Goal: Task Accomplishment & Management: Manage account settings

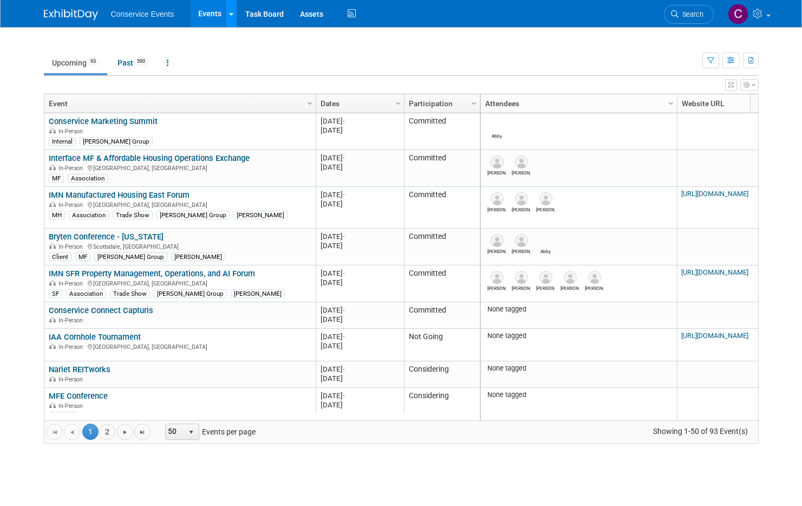
click at [231, 16] on icon at bounding box center [231, 14] width 4 height 7
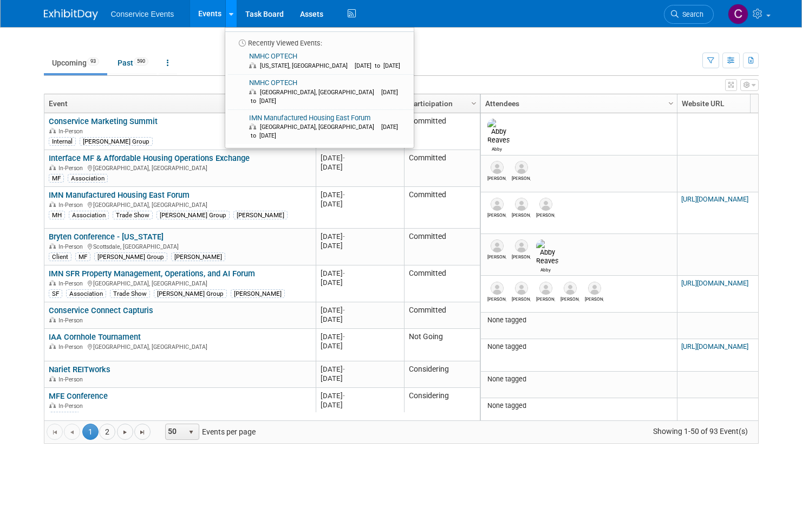
click at [231, 16] on icon at bounding box center [231, 14] width 4 height 7
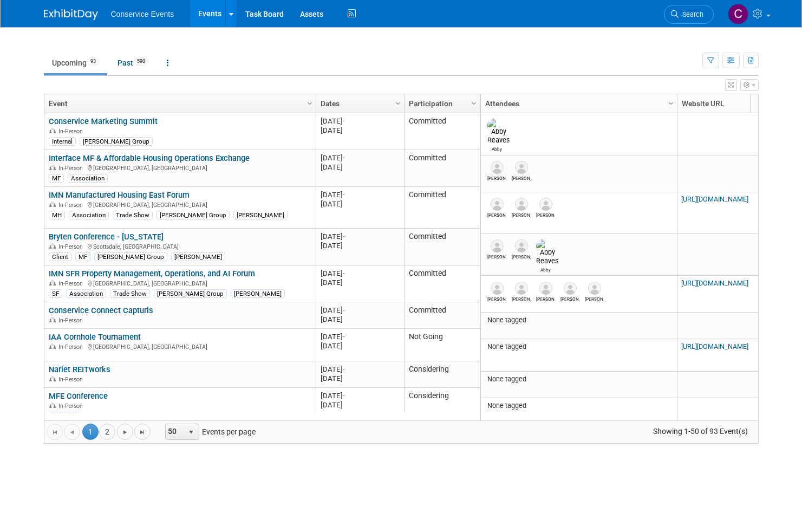
click at [218, 51] on ul "Upcoming 93 Past 590 All Events 683 Past and Upcoming Grouped Annually Events g…" at bounding box center [373, 63] width 658 height 24
click at [736, 60] on button "button" at bounding box center [730, 61] width 17 height 16
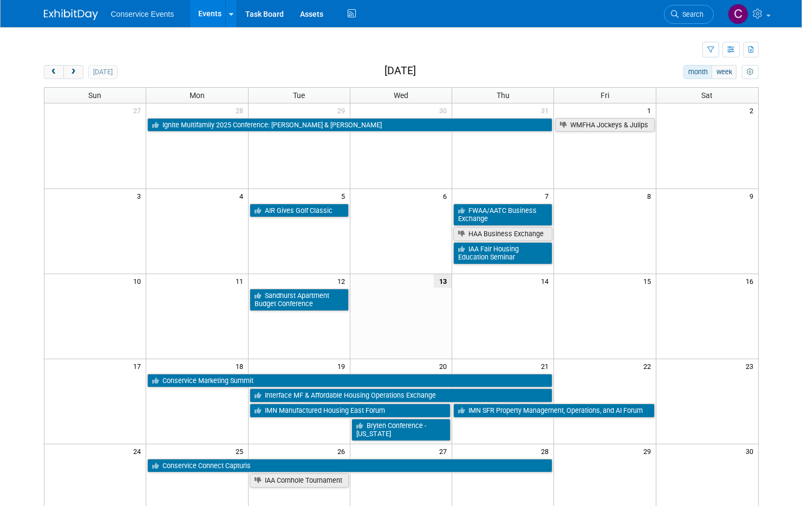
click at [515, 42] on td at bounding box center [373, 50] width 658 height 19
click at [714, 48] on button "button" at bounding box center [710, 50] width 17 height 16
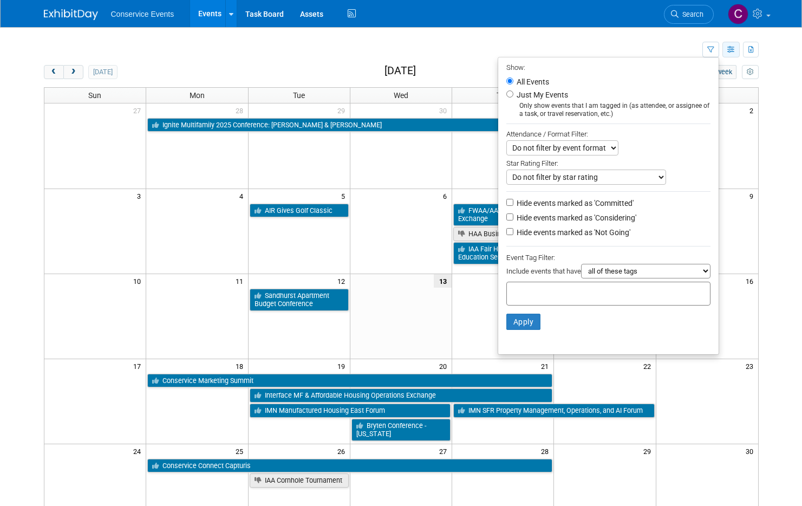
click at [730, 50] on icon "button" at bounding box center [731, 50] width 8 height 7
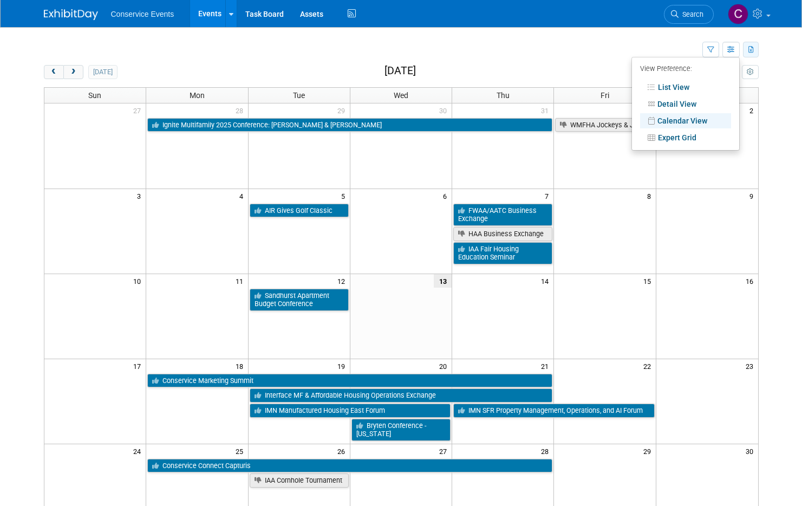
click at [749, 48] on icon "button" at bounding box center [751, 50] width 6 height 7
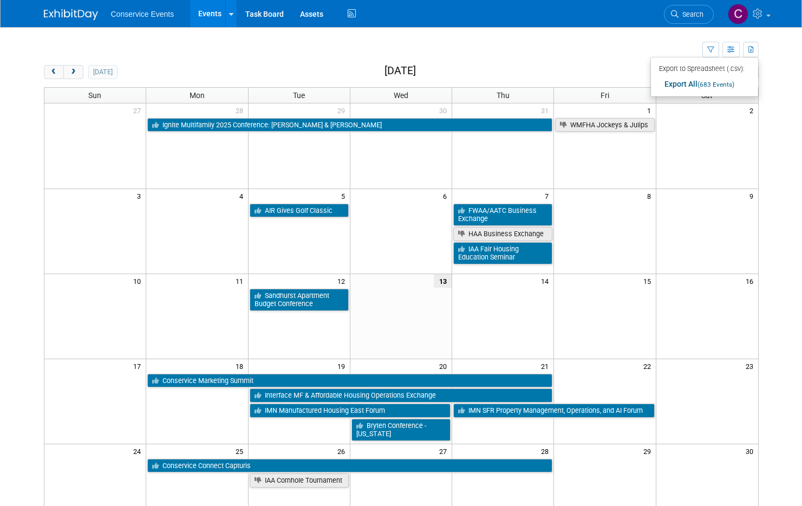
click at [647, 51] on td at bounding box center [373, 50] width 658 height 19
click at [757, 11] on icon at bounding box center [758, 14] width 12 height 10
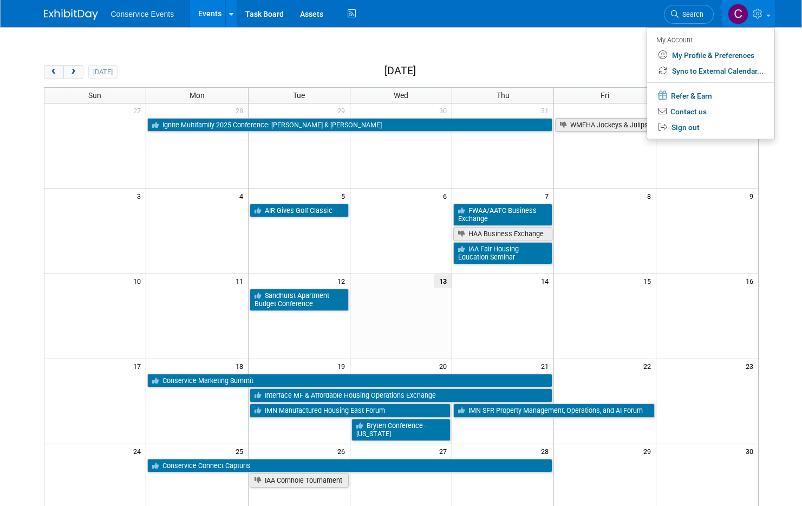
click at [575, 44] on td at bounding box center [373, 50] width 658 height 19
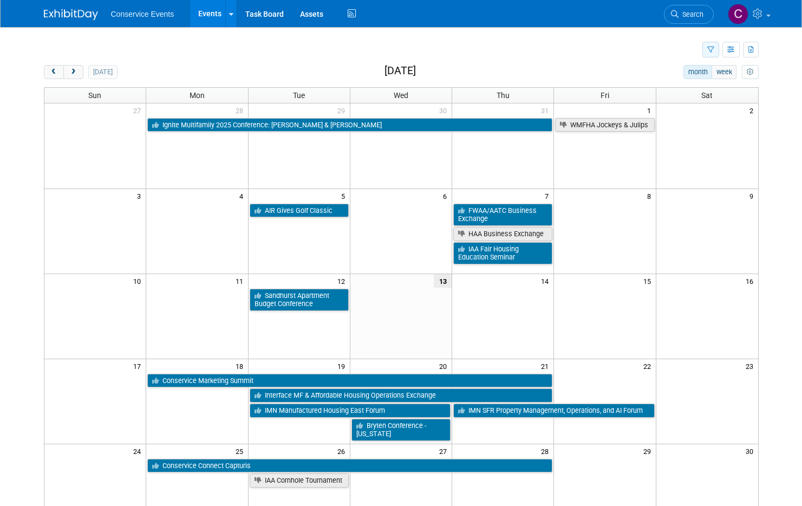
click at [713, 50] on icon "button" at bounding box center [710, 50] width 7 height 7
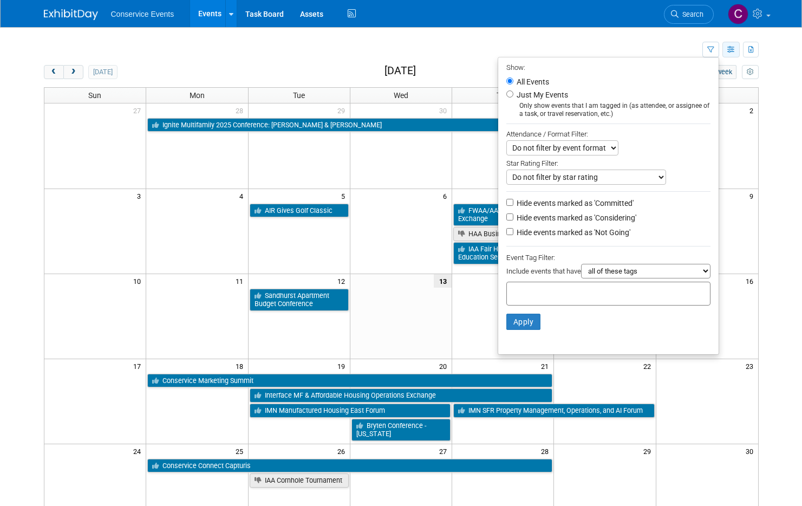
click at [737, 48] on button "button" at bounding box center [730, 50] width 17 height 16
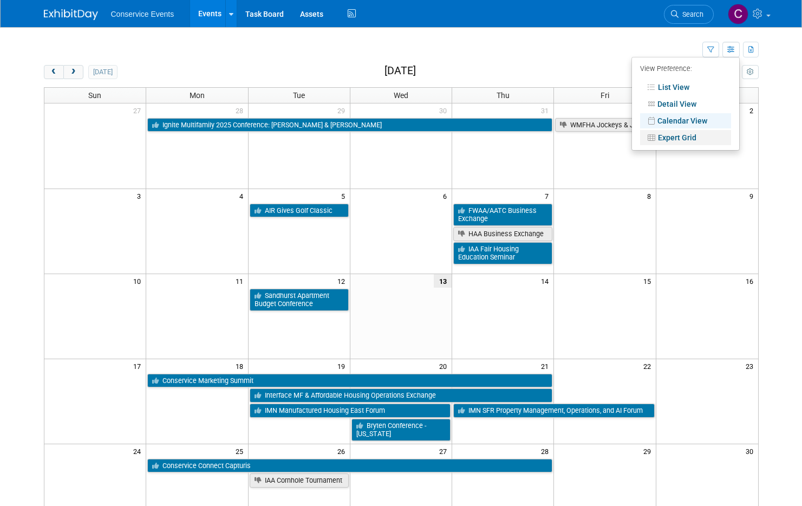
click at [684, 143] on link "Expert Grid" at bounding box center [685, 137] width 91 height 15
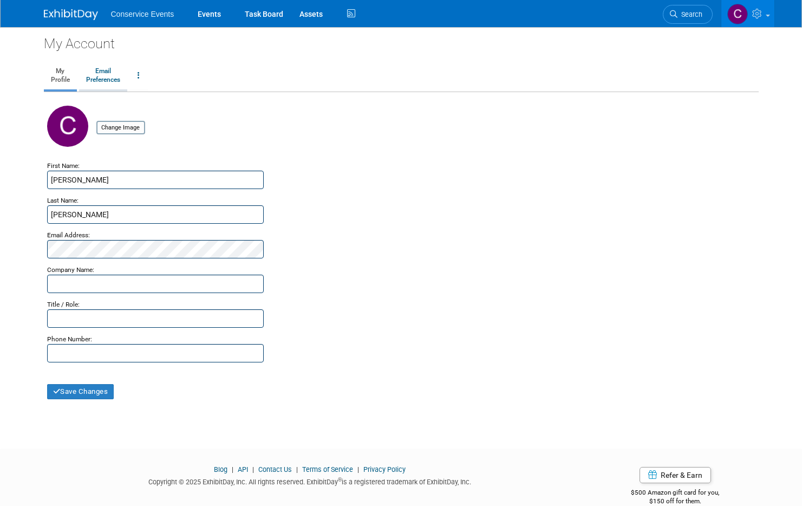
click at [95, 77] on link "Email Preferences" at bounding box center [103, 75] width 48 height 27
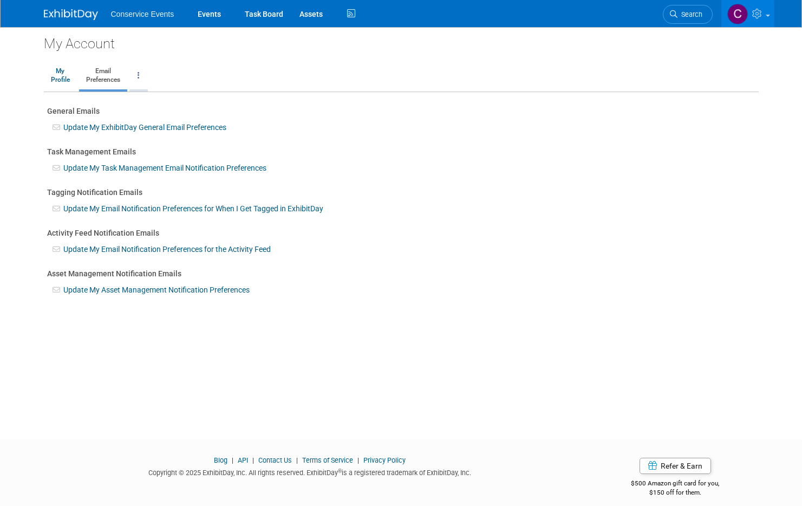
click at [134, 78] on link at bounding box center [138, 75] width 18 height 27
click at [210, 68] on ul "My Profile Email Preferences Change Account Password Close my Account" at bounding box center [401, 76] width 715 height 31
click at [309, 12] on link "Assets" at bounding box center [311, 13] width 40 height 27
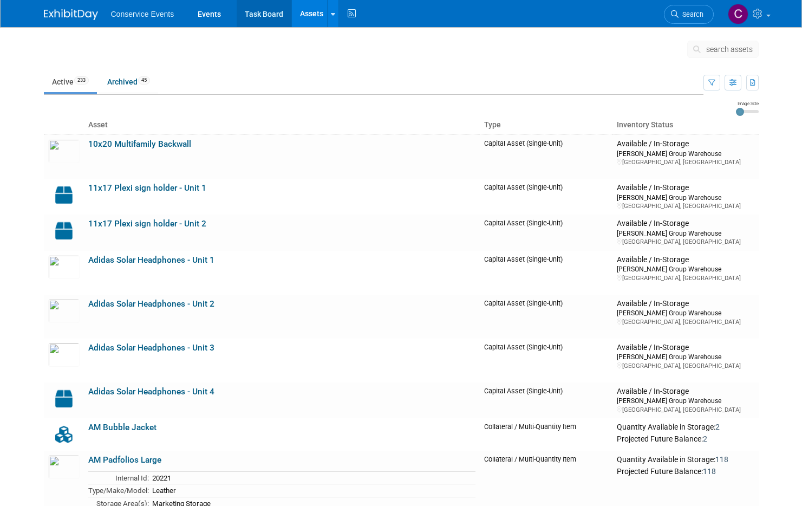
click at [249, 14] on link "Task Board" at bounding box center [264, 13] width 55 height 27
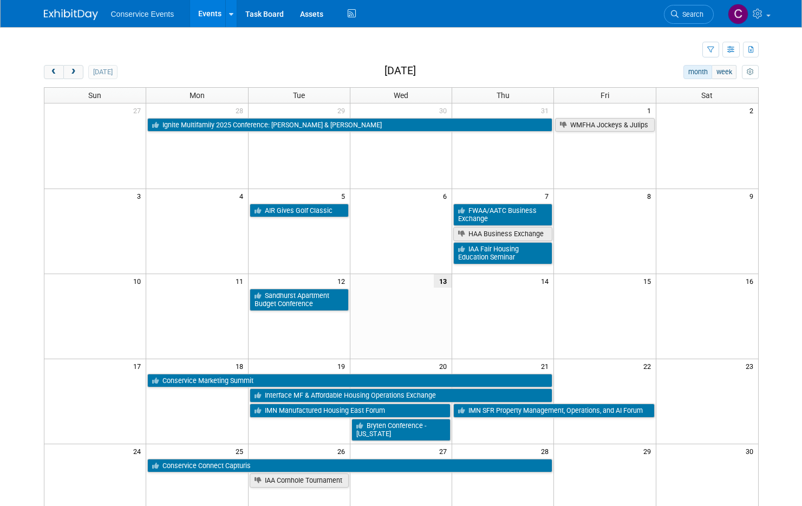
click at [257, 57] on td at bounding box center [373, 50] width 658 height 19
click at [711, 50] on icon "button" at bounding box center [710, 50] width 7 height 7
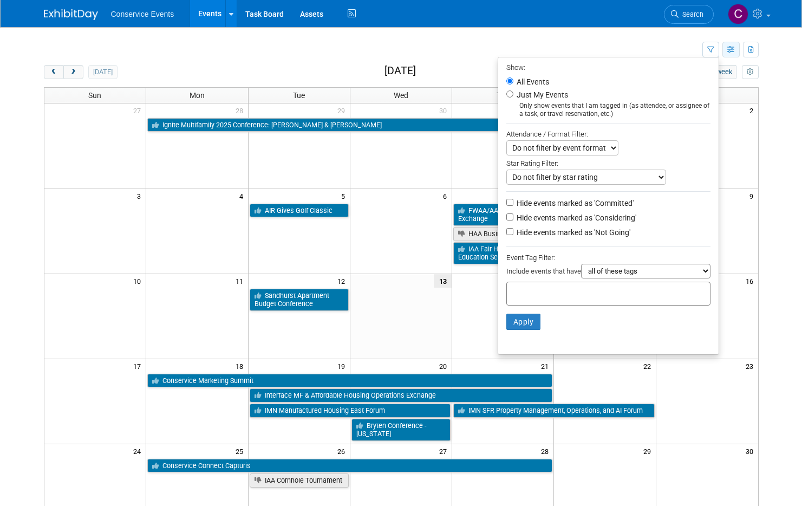
click at [729, 49] on icon "button" at bounding box center [731, 50] width 8 height 7
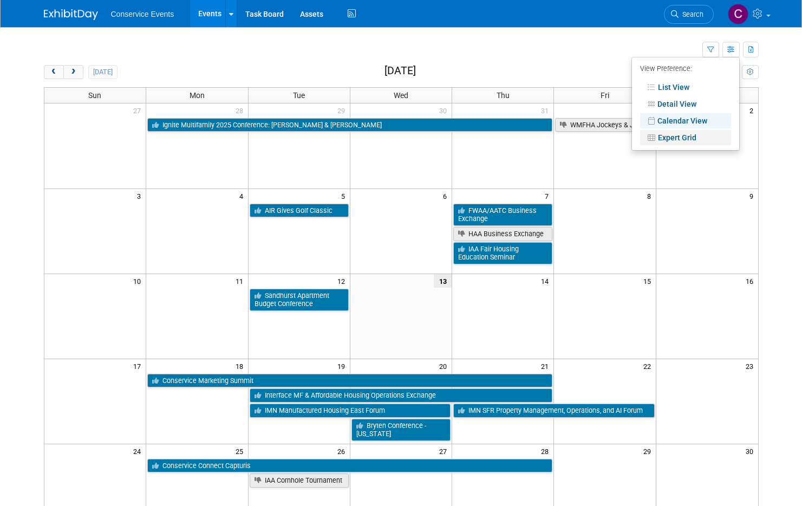
click at [705, 137] on link "Expert Grid" at bounding box center [685, 137] width 91 height 15
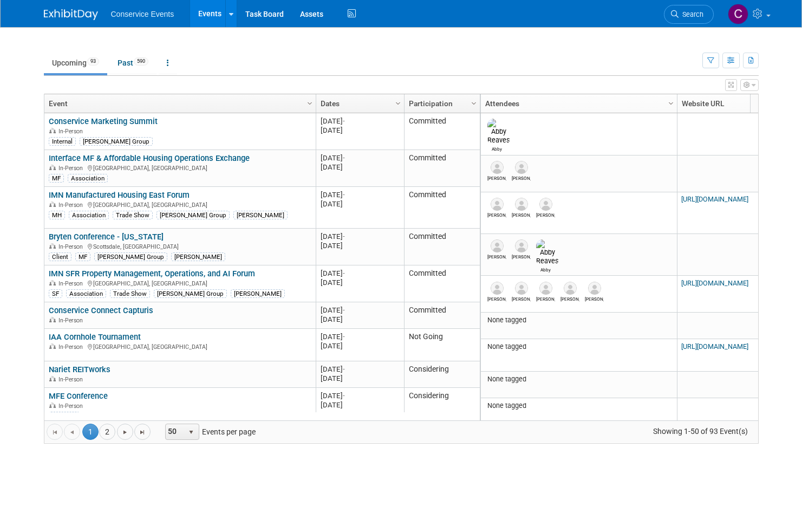
click at [288, 45] on td "Upcoming 93 Past 590 All Events 683 Past and Upcoming Grouped Annually Events g…" at bounding box center [373, 58] width 658 height 35
click at [732, 62] on icon "button" at bounding box center [731, 60] width 8 height 7
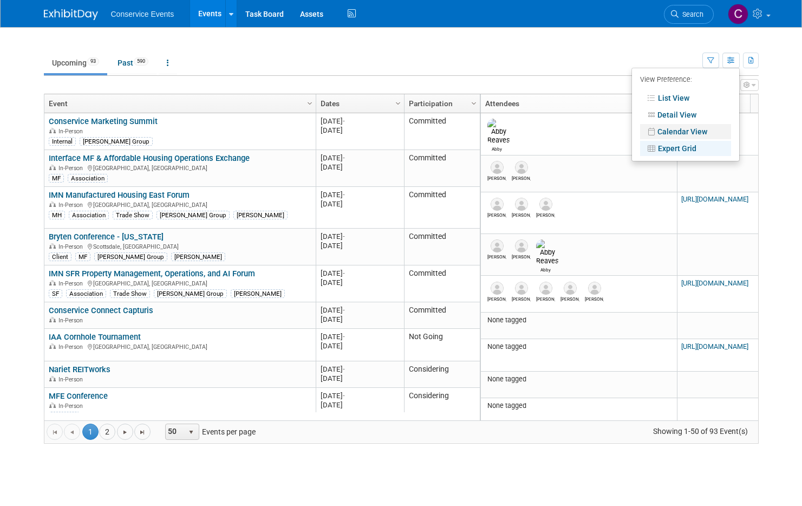
click at [704, 132] on link "Calendar View" at bounding box center [685, 131] width 91 height 15
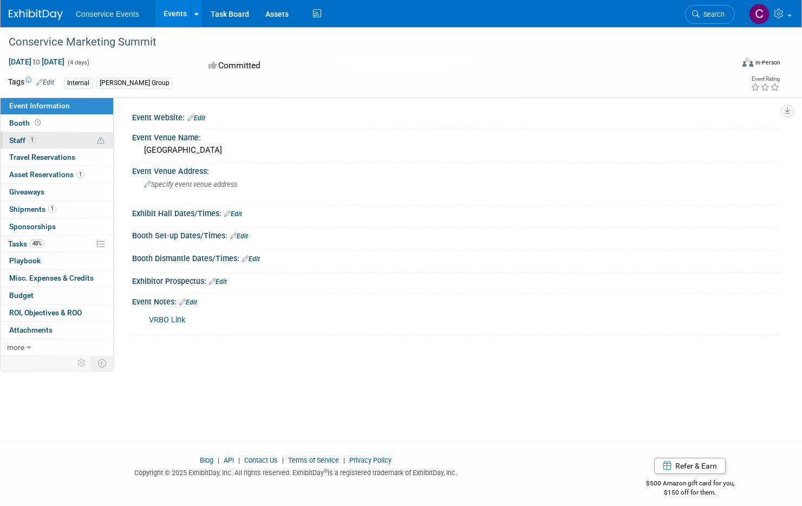
click at [100, 141] on icon at bounding box center [101, 141] width 8 height 8
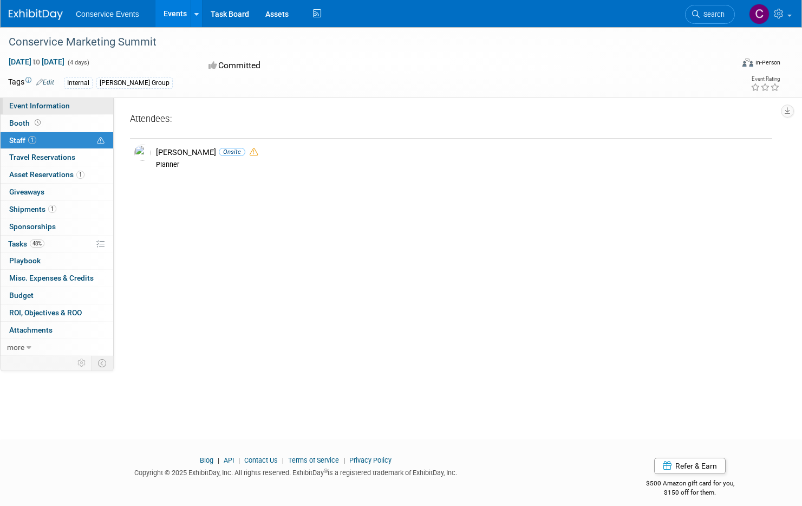
click at [99, 113] on link "Event Information" at bounding box center [57, 105] width 113 height 17
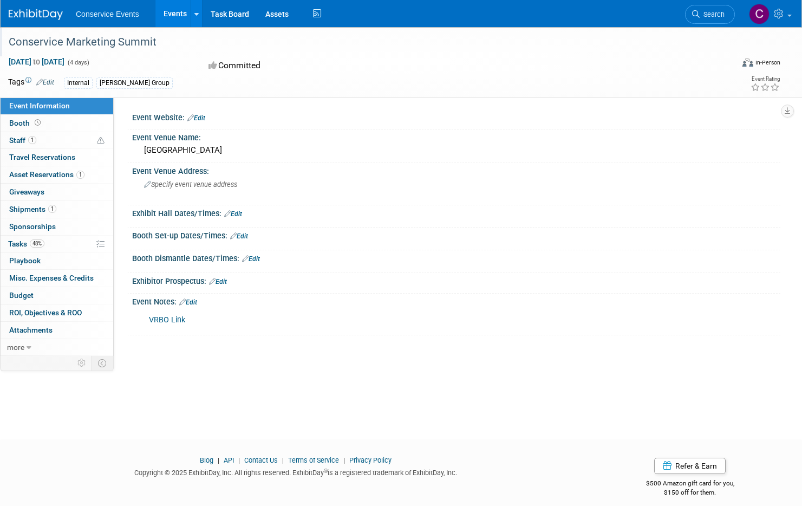
click at [255, 40] on div "Conservice Marketing Summit" at bounding box center [360, 41] width 710 height 19
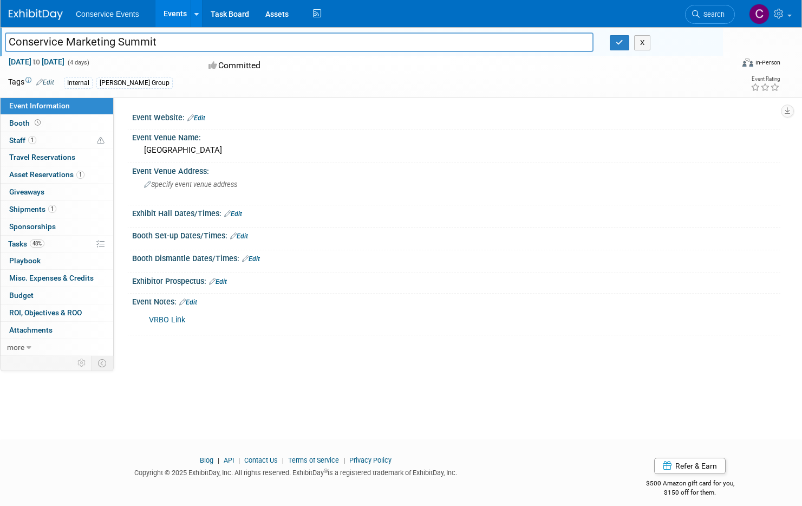
click at [407, 18] on div "Conservice Events Events Recently Viewed Events: Conservice Marketing Summit Au…" at bounding box center [394, 13] width 771 height 27
click at [593, 68] on div "Aug 18, 2025 to Aug 21, 2025 (4 days) Aug 18, 2025 to Aug 21, 2025 Committed Vi…" at bounding box center [394, 65] width 788 height 19
click at [643, 44] on button "X" at bounding box center [642, 42] width 17 height 15
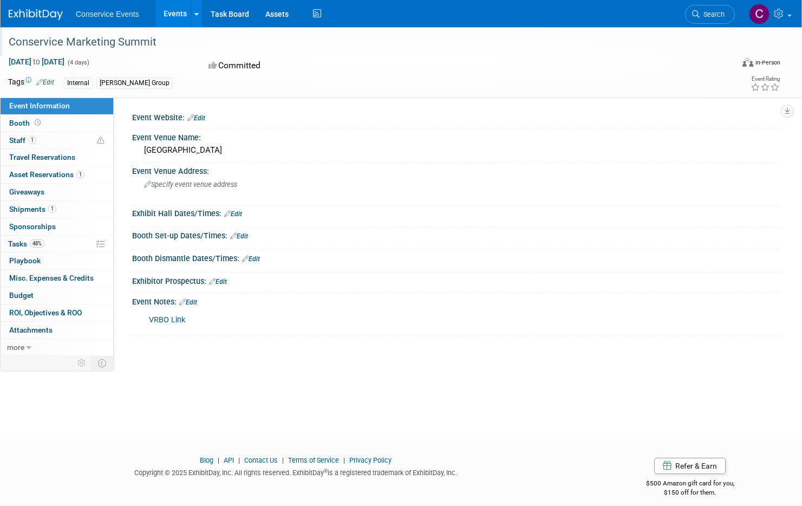
click at [684, 42] on div "Conservice Marketing Summit" at bounding box center [360, 41] width 710 height 19
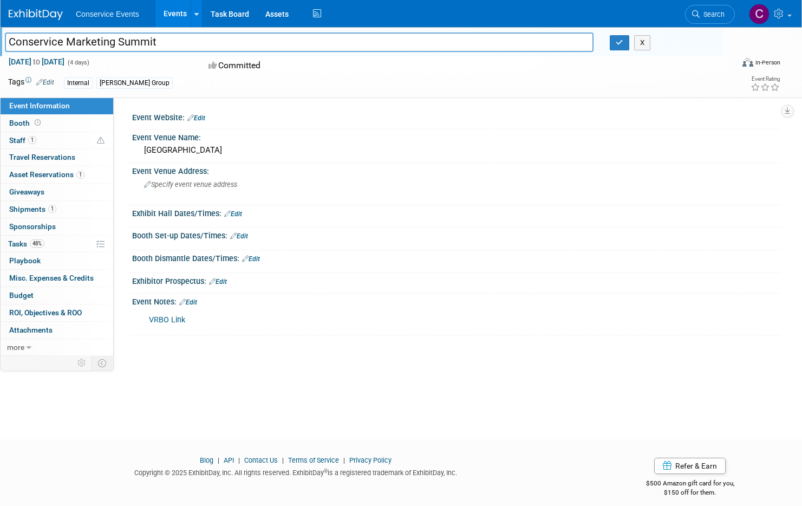
click at [714, 67] on div "Virtual In-Person Hybrid <img src="https://www.exhibitday.com/Images/Format-Vir…" at bounding box center [722, 64] width 115 height 16
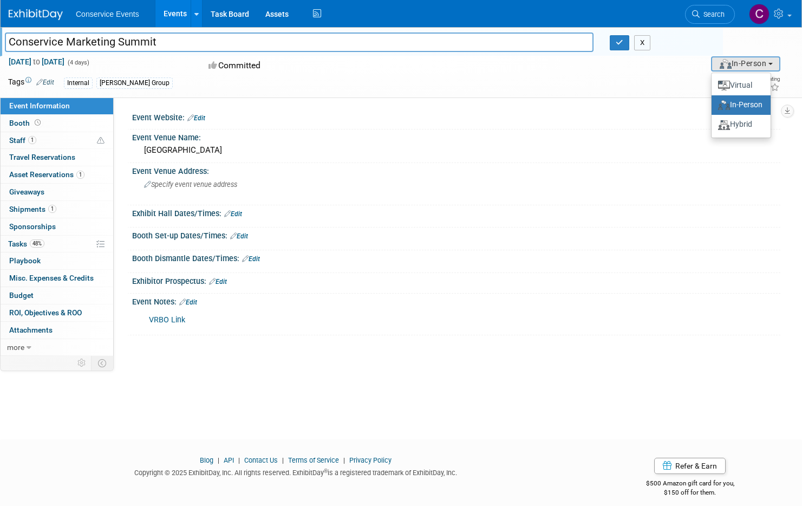
click at [644, 48] on button "X" at bounding box center [642, 42] width 17 height 15
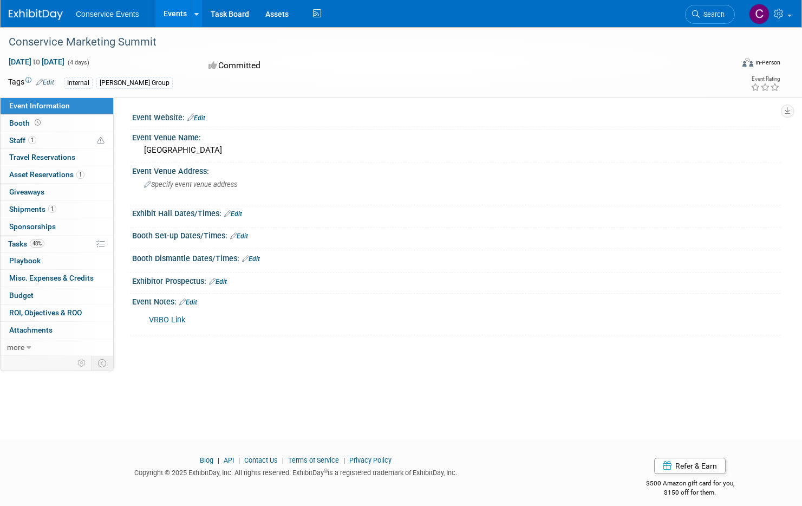
click at [728, 35] on div "Conservice Marketing Summit" at bounding box center [394, 41] width 788 height 29
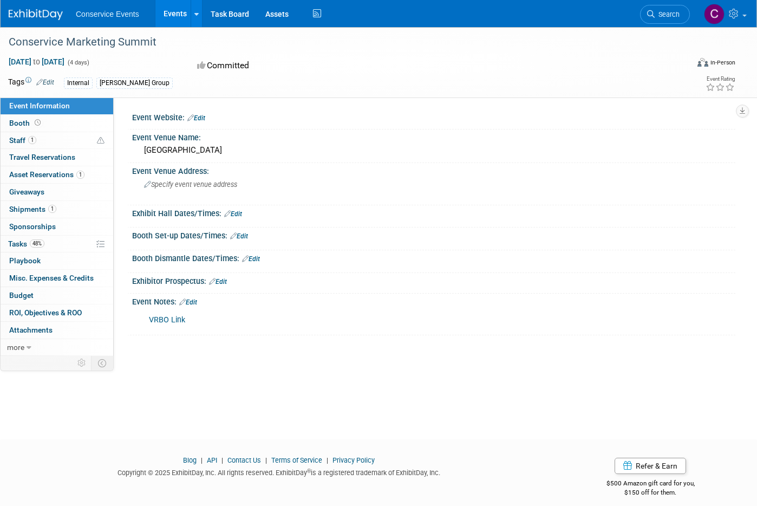
click at [173, 12] on link "Events" at bounding box center [175, 13] width 40 height 27
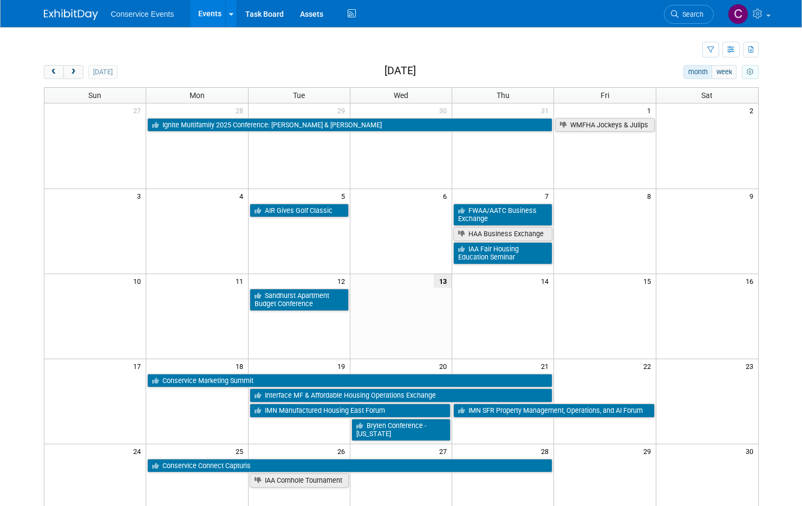
click at [748, 70] on icon "myCustomButton" at bounding box center [749, 72] width 7 height 7
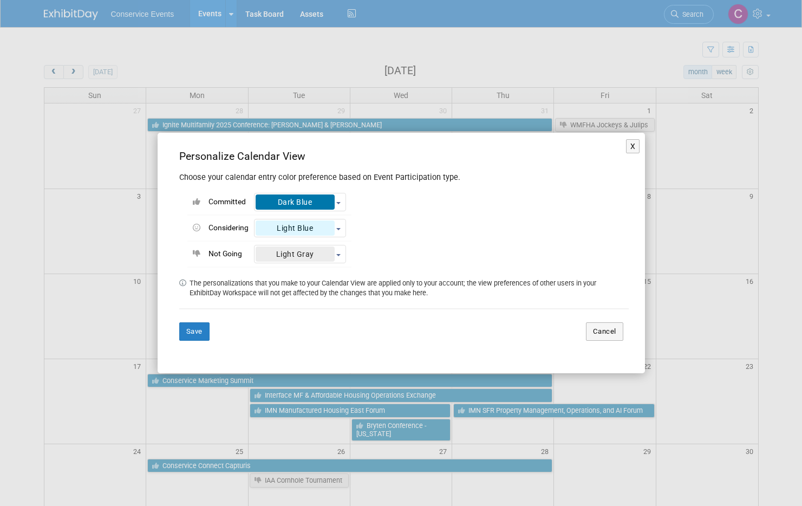
click at [352, 287] on td "The personalizations that you make to your Calendar View are applied only to yo…" at bounding box center [409, 287] width 440 height 19
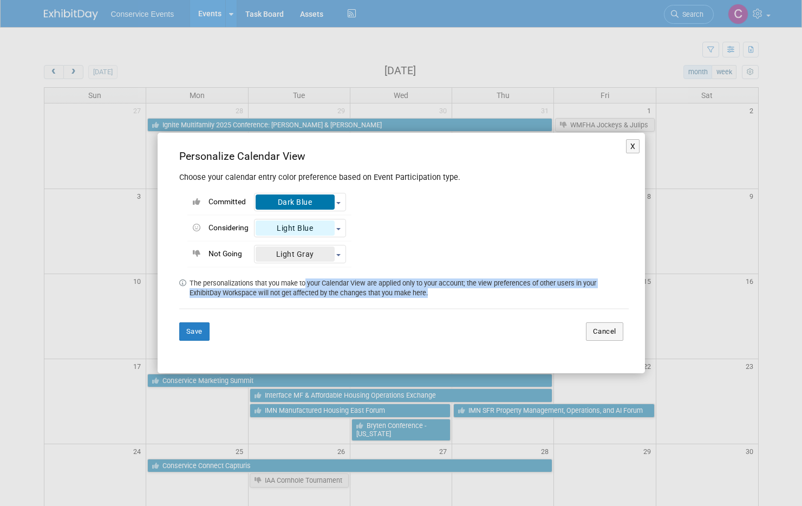
click at [352, 287] on td "The personalizations that you make to your Calendar View are applied only to yo…" at bounding box center [409, 287] width 440 height 19
click at [357, 305] on div "Choose your calendar entry color preference based on Event Participation type. …" at bounding box center [403, 252] width 449 height 177
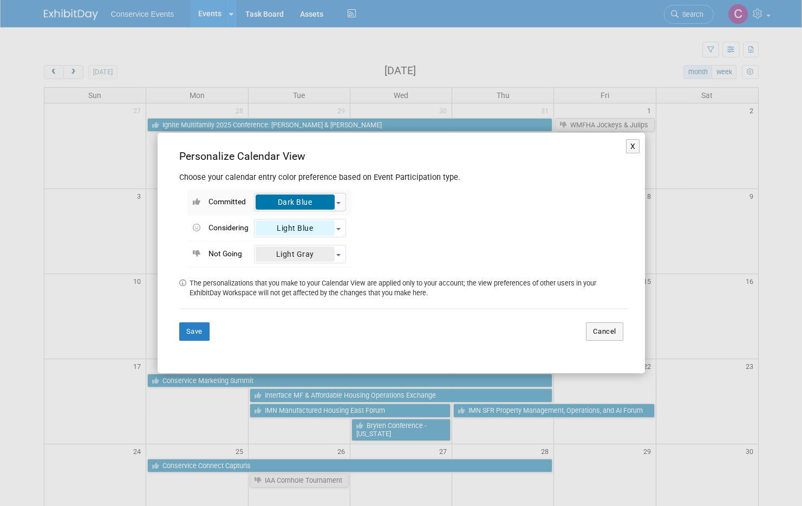
click at [335, 203] on button "Dark Blue" at bounding box center [300, 202] width 92 height 18
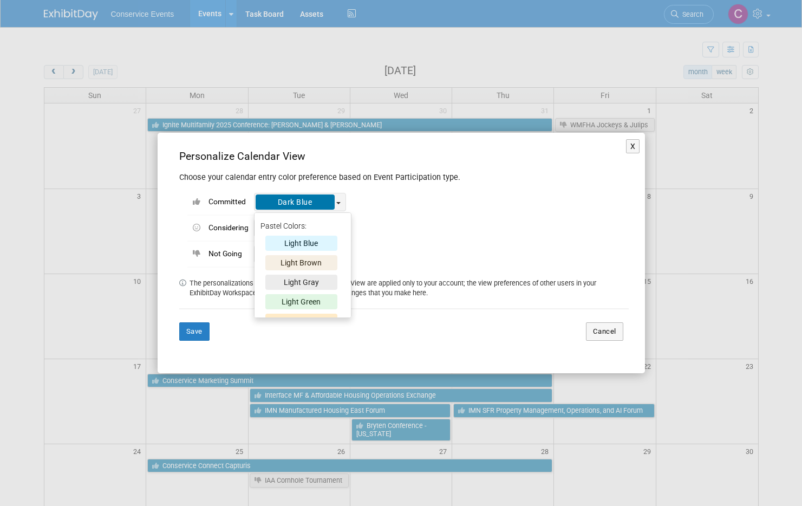
click at [415, 202] on div "Committed <div class='' style='text-align: center; padding: 4px 13px; border-ra…" at bounding box center [403, 225] width 449 height 84
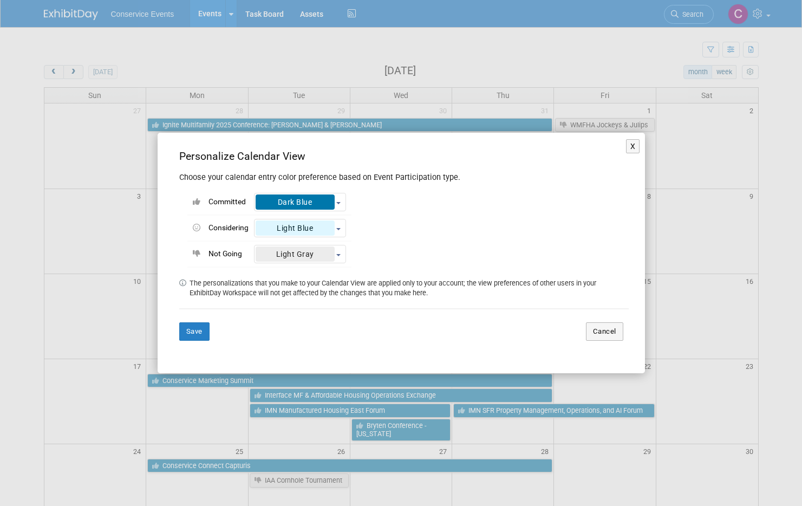
click at [433, 205] on div "Committed <div class='' style='text-align: center; padding: 4px 13px; border-ra…" at bounding box center [403, 225] width 449 height 84
click at [632, 143] on button "X" at bounding box center [633, 146] width 14 height 14
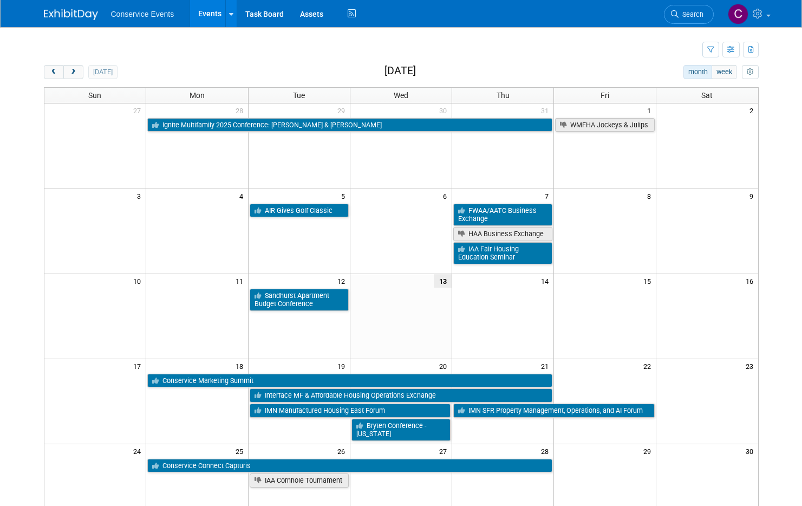
click at [794, 198] on body "Conservice Events Events Recently Viewed Events: Conservice Marketing Summit Au…" at bounding box center [401, 253] width 802 height 506
click at [757, 17] on icon at bounding box center [758, 14] width 12 height 10
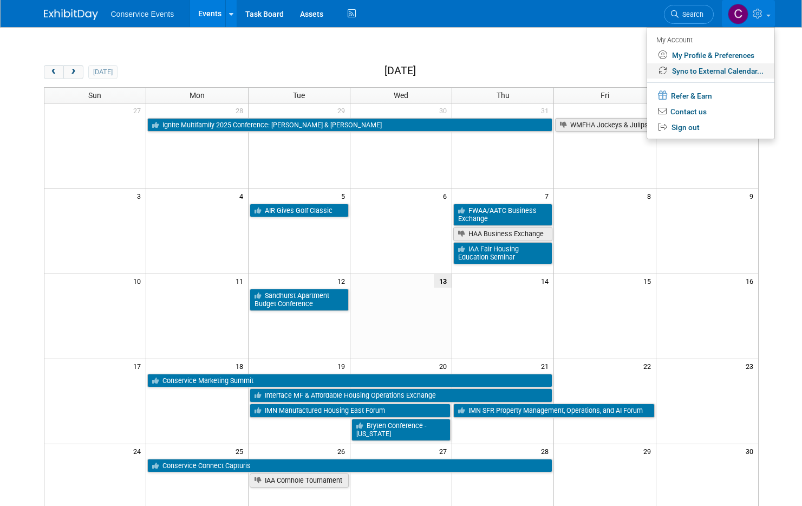
click at [718, 73] on link "Sync to External Calendar..." at bounding box center [710, 71] width 127 height 16
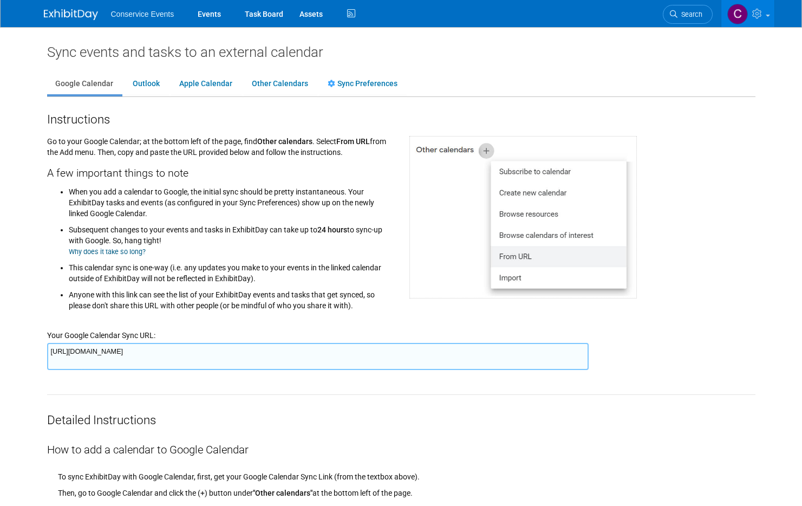
click at [328, 120] on div "Instructions" at bounding box center [401, 118] width 708 height 20
click at [152, 360] on textarea "[URL][DOMAIN_NAME]" at bounding box center [317, 356] width 541 height 27
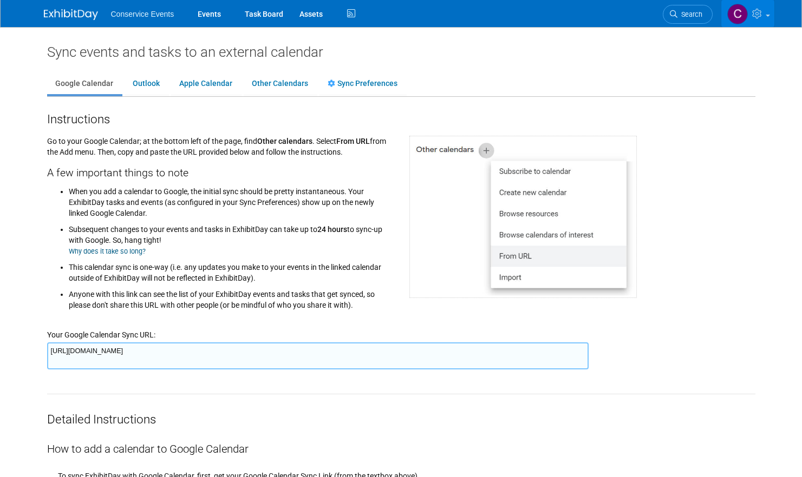
click at [759, 15] on icon at bounding box center [758, 14] width 12 height 10
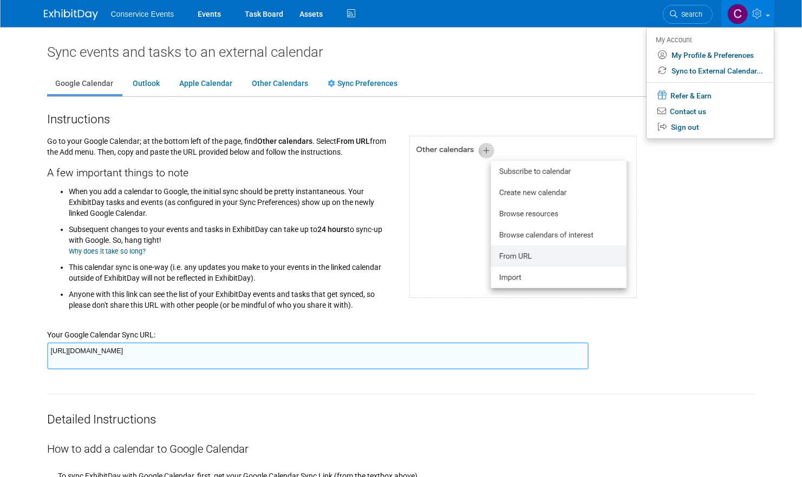
click at [485, 89] on ul "Google Calendar Outlook Apple Calendar Other Calendars Sync Preferences" at bounding box center [401, 85] width 708 height 24
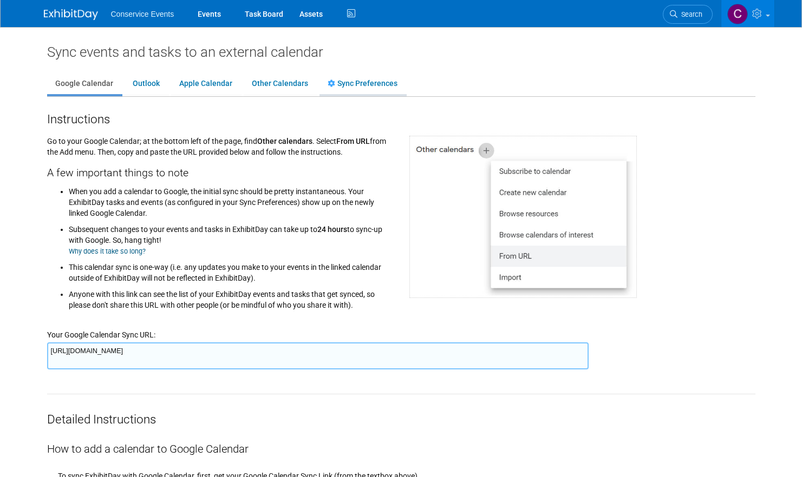
click at [341, 89] on link "Sync Preferences" at bounding box center [362, 84] width 86 height 21
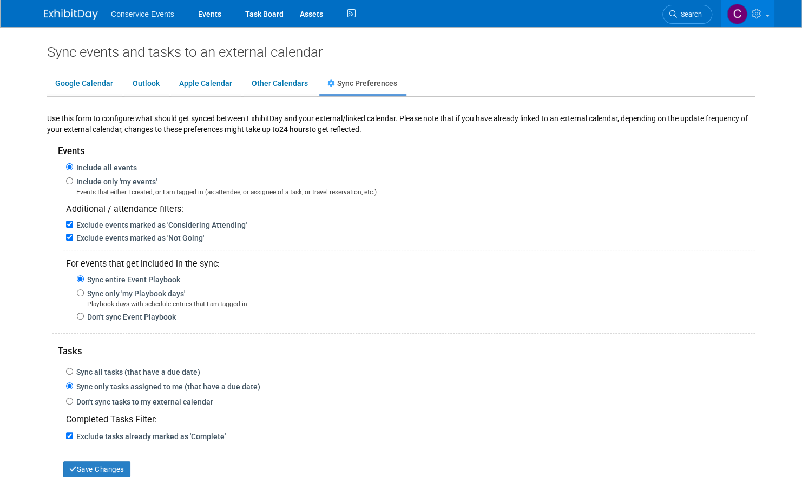
click at [143, 319] on label "Don't sync Event Playbook" at bounding box center [130, 317] width 92 height 9
click at [84, 319] on input "Don't sync Event Playbook" at bounding box center [80, 316] width 7 height 7
radio input "true"
click at [91, 470] on button "Save Changes" at bounding box center [96, 470] width 67 height 16
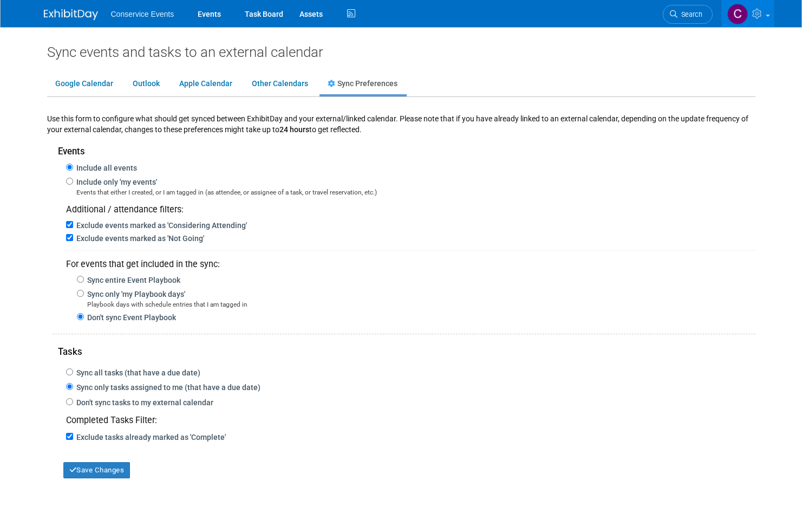
click at [31, 205] on body "Conservice Events Events Task Board Assets Activity Feed" at bounding box center [401, 253] width 802 height 506
click at [132, 403] on label "Don't sync tasks to my external calendar" at bounding box center [143, 402] width 140 height 9
click at [73, 403] on input "Don't sync tasks to my external calendar" at bounding box center [69, 401] width 7 height 7
radio input "true"
click at [117, 473] on button "Save Changes" at bounding box center [96, 470] width 67 height 16
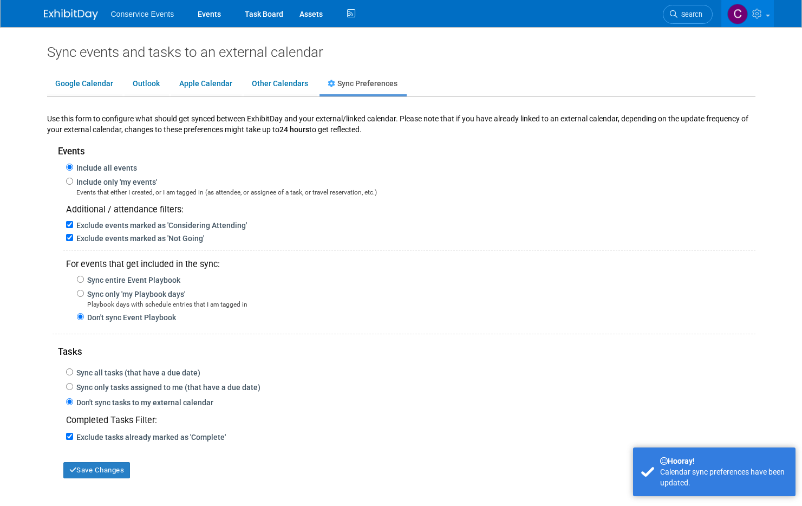
click at [9, 263] on body "Conservice Events Events Task Board Assets Activity Feed" at bounding box center [401, 253] width 802 height 506
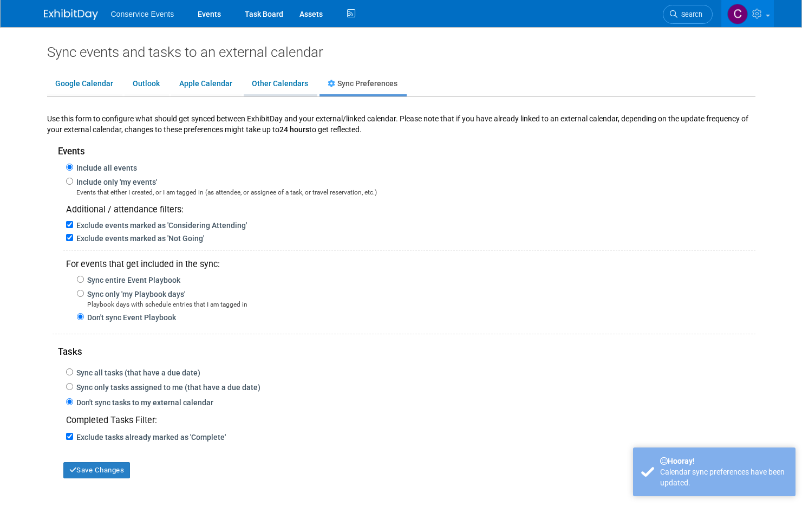
click at [260, 85] on link "Other Calendars" at bounding box center [280, 84] width 73 height 21
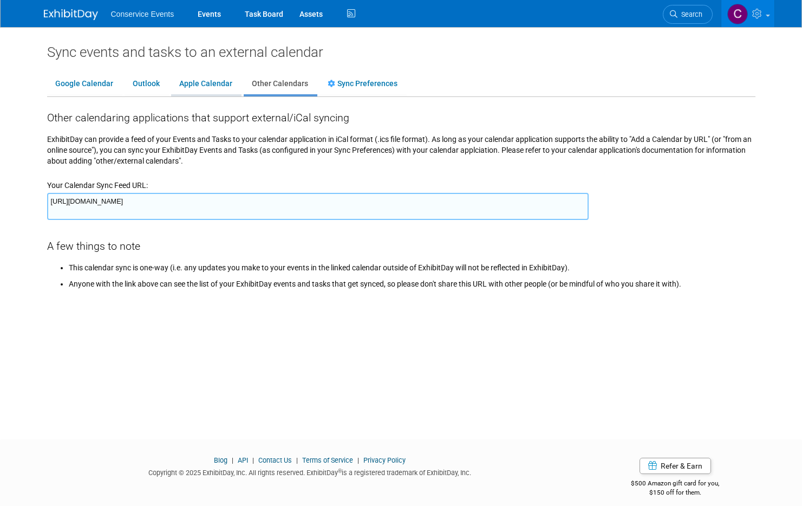
click at [226, 87] on link "Apple Calendar" at bounding box center [205, 84] width 69 height 21
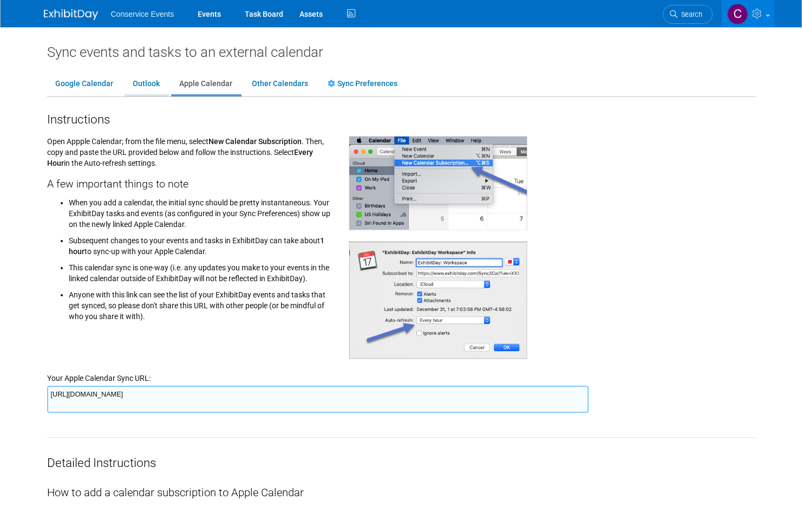
click at [132, 86] on link "Outlook" at bounding box center [146, 84] width 43 height 21
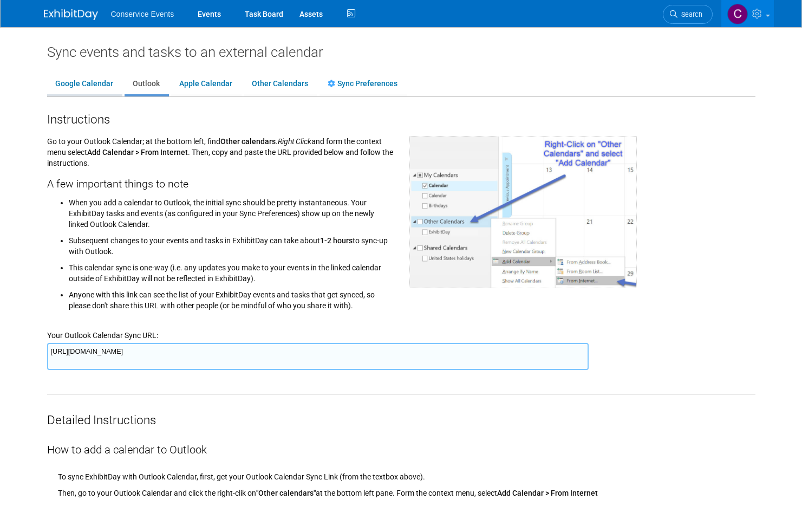
click at [91, 86] on link "Google Calendar" at bounding box center [84, 84] width 74 height 21
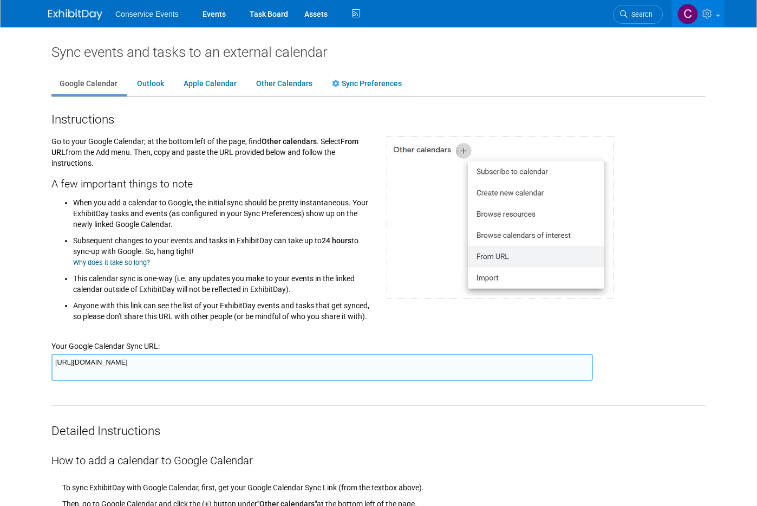
click at [114, 258] on link "Why does it take so long?" at bounding box center [111, 262] width 77 height 8
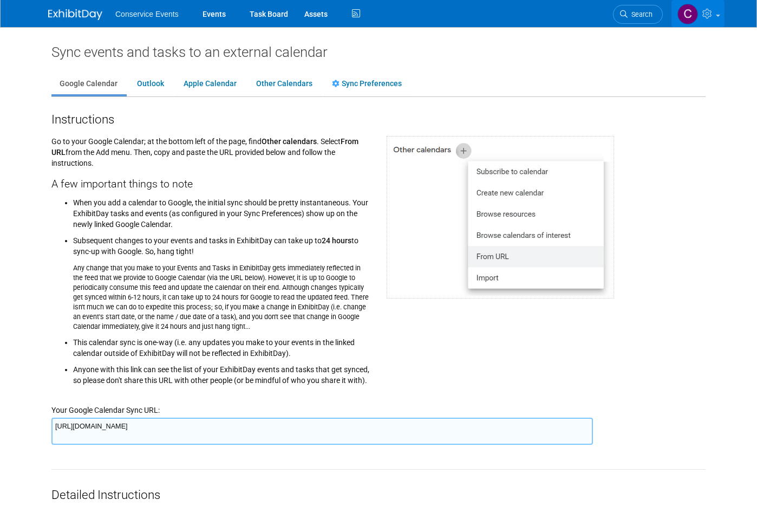
click at [724, 10] on link at bounding box center [697, 13] width 53 height 27
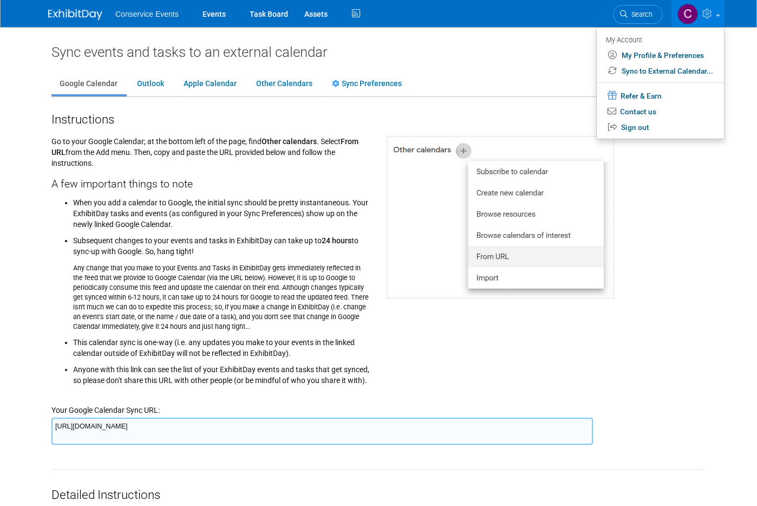
click at [459, 77] on ul "Google Calendar Outlook Apple Calendar Other Calendars Sync Preferences" at bounding box center [378, 85] width 654 height 24
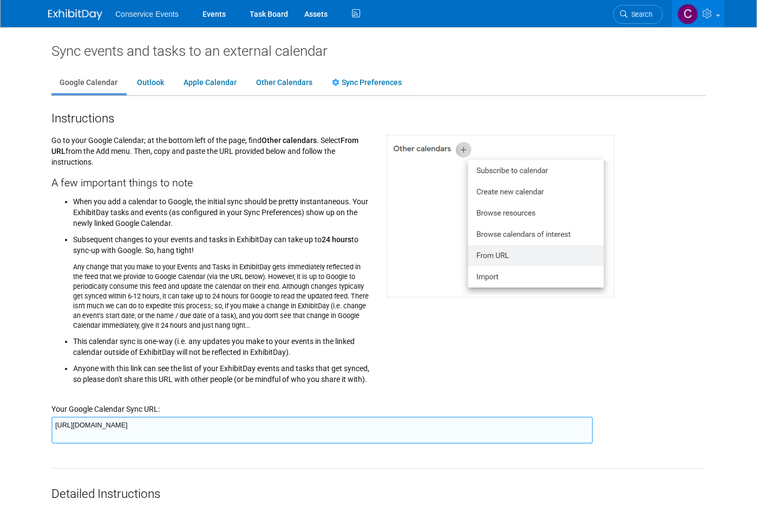
scroll to position [1089, 0]
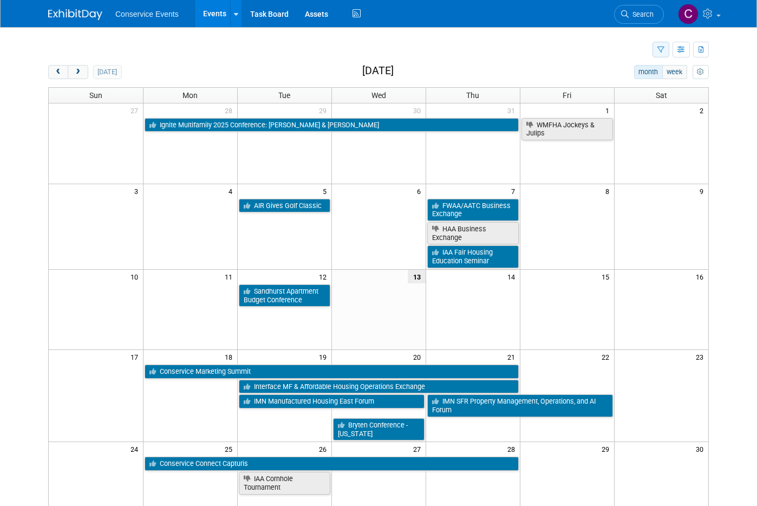
click at [664, 51] on icon "button" at bounding box center [660, 50] width 7 height 7
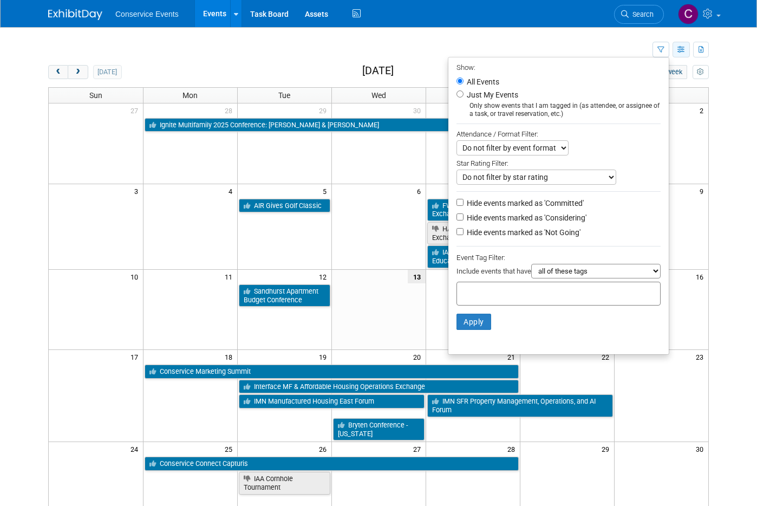
click at [685, 51] on icon "button" at bounding box center [681, 50] width 8 height 7
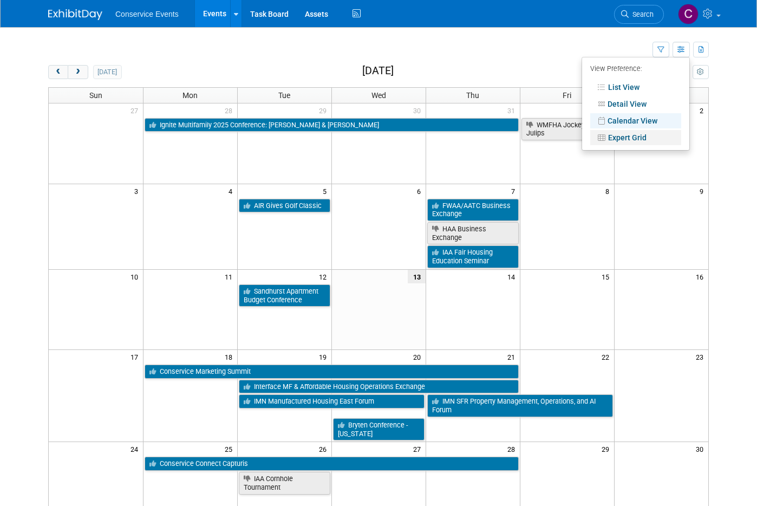
click at [659, 134] on link "Expert Grid" at bounding box center [635, 137] width 91 height 15
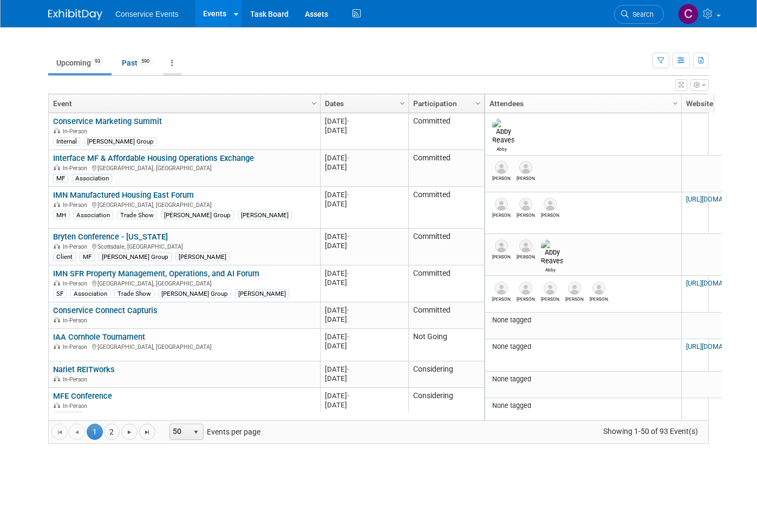
click at [170, 62] on link at bounding box center [172, 63] width 18 height 21
click at [315, 56] on ul "Upcoming 93 Past 590 All Events 683 Past and Upcoming Grouped Annually Events g…" at bounding box center [350, 63] width 604 height 24
click at [715, 15] on icon at bounding box center [709, 14] width 12 height 10
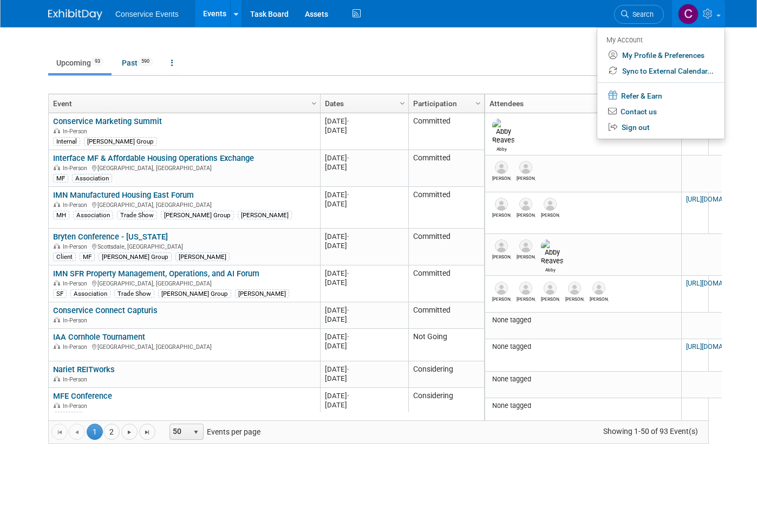
click at [501, 55] on ul "Upcoming 93 Past 590 All Events 683 Past and Upcoming Grouped Annually Events g…" at bounding box center [350, 63] width 604 height 24
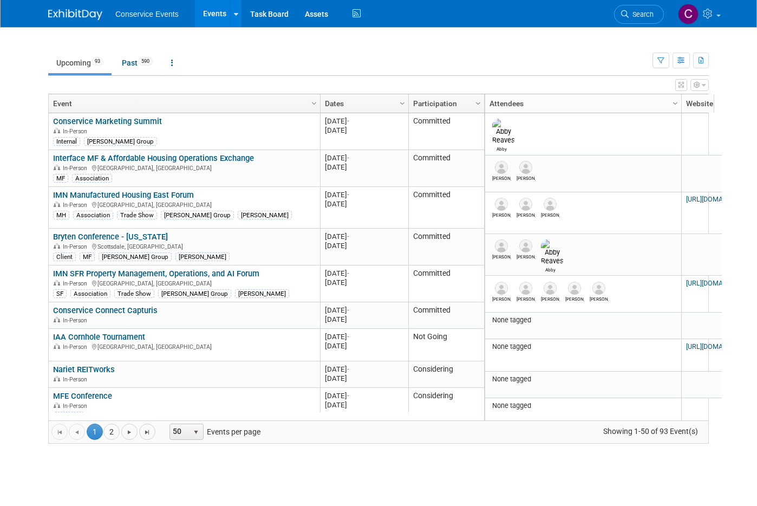
click at [441, 48] on td "Upcoming 93 Past 590 All Events 683 Past and Upcoming Grouped Annually Events g…" at bounding box center [350, 58] width 604 height 35
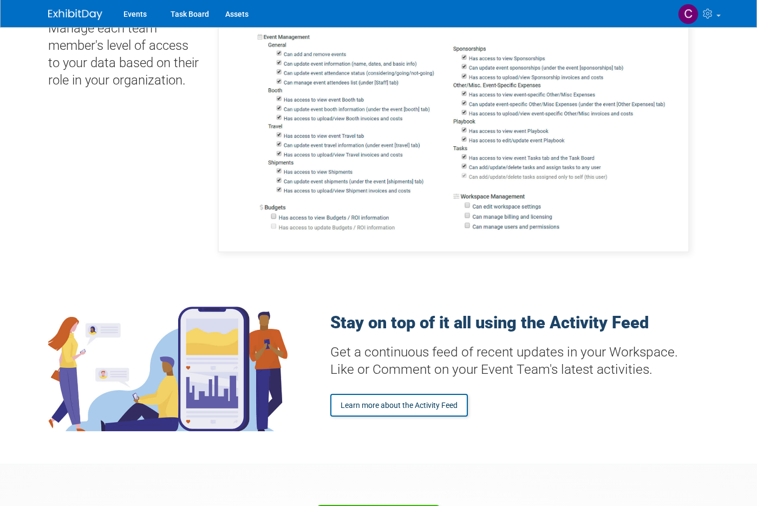
scroll to position [1405, 0]
